Goal: Check status

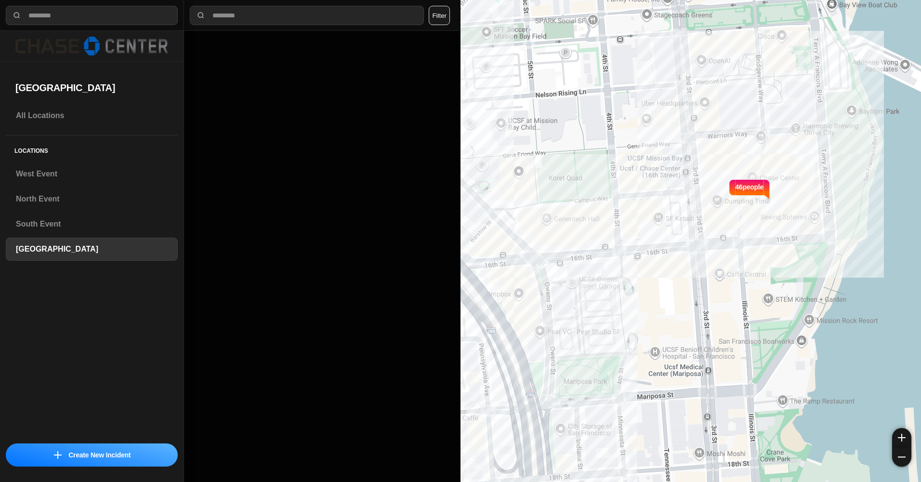
select select "*"
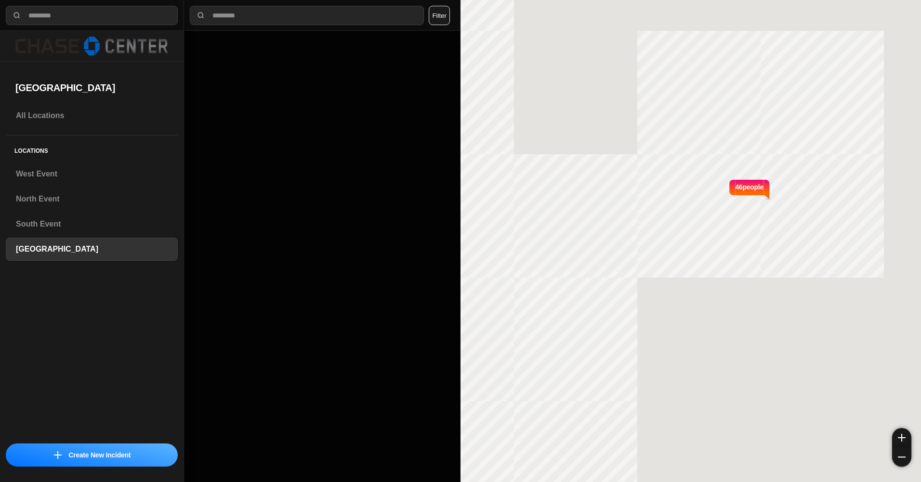
select select "*"
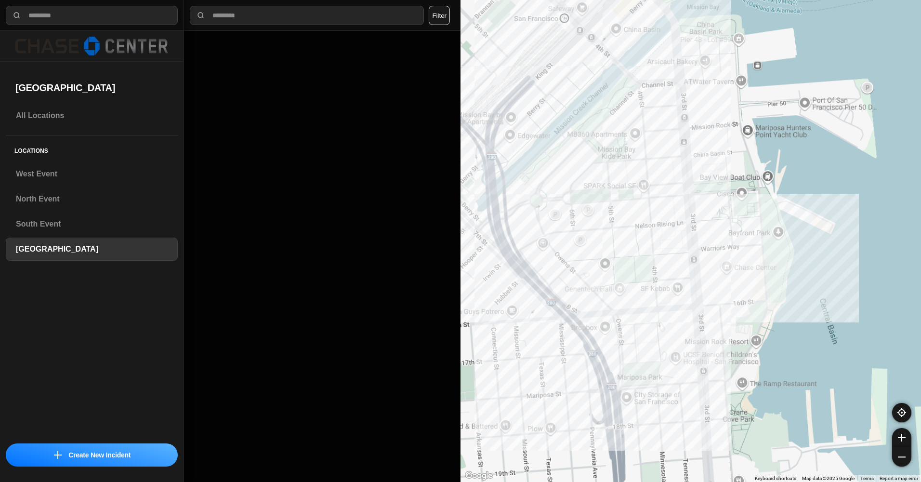
drag, startPoint x: 599, startPoint y: 145, endPoint x: 645, endPoint y: 223, distance: 90.8
click at [645, 223] on div at bounding box center [691, 241] width 461 height 482
